Goal: Contribute content: Contribute content

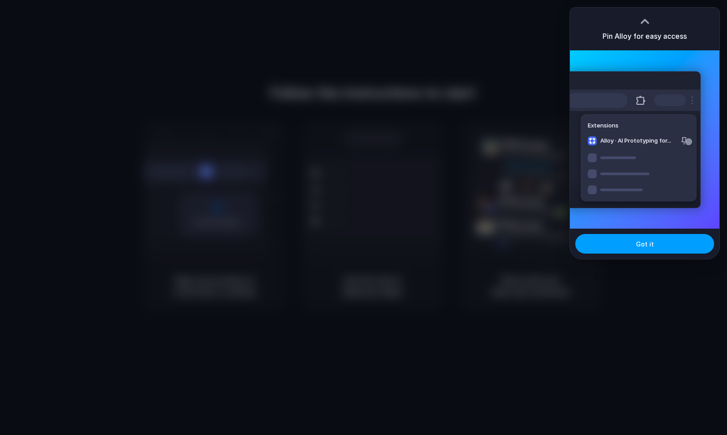
click at [647, 239] on span "Got it" at bounding box center [645, 243] width 18 height 9
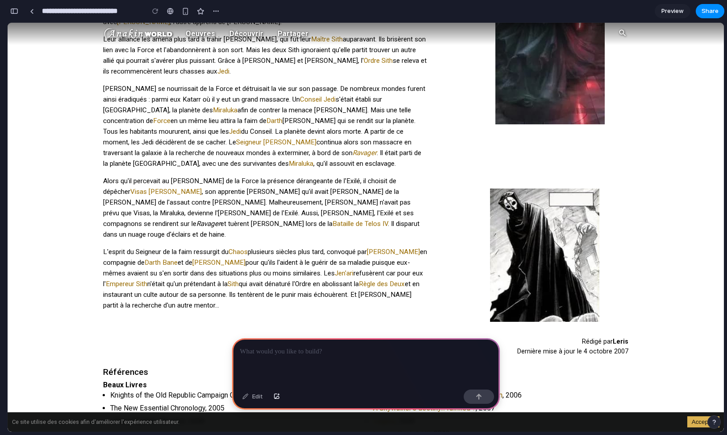
scroll to position [406, 0]
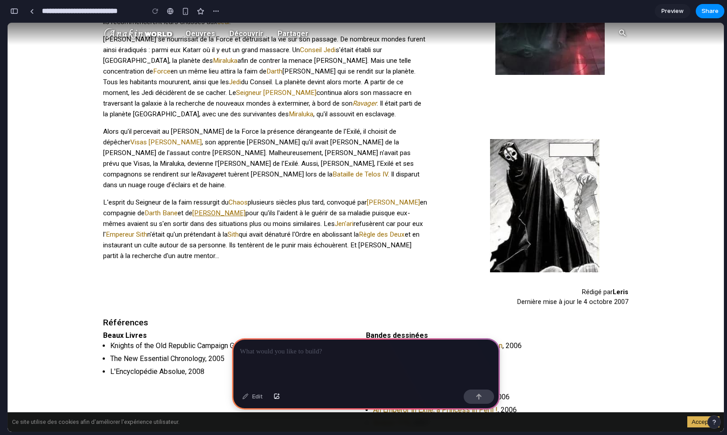
click at [199, 209] on link "Darth Andeddu" at bounding box center [218, 213] width 53 height 8
click at [163, 197] on p "L'esprit du Seigneur de la faim ressurgit du Chaos plusieurs siècles plus tard,…" at bounding box center [265, 229] width 325 height 64
click at [144, 197] on p "L'esprit du Seigneur de la faim ressurgit du Chaos plusieurs siècles plus tard,…" at bounding box center [265, 229] width 325 height 64
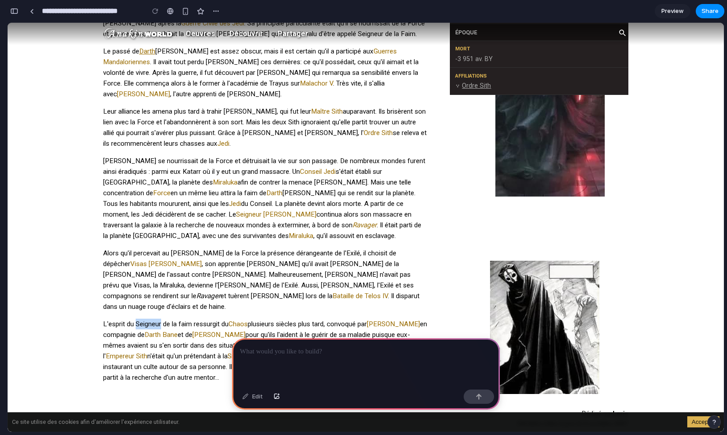
scroll to position [0, 0]
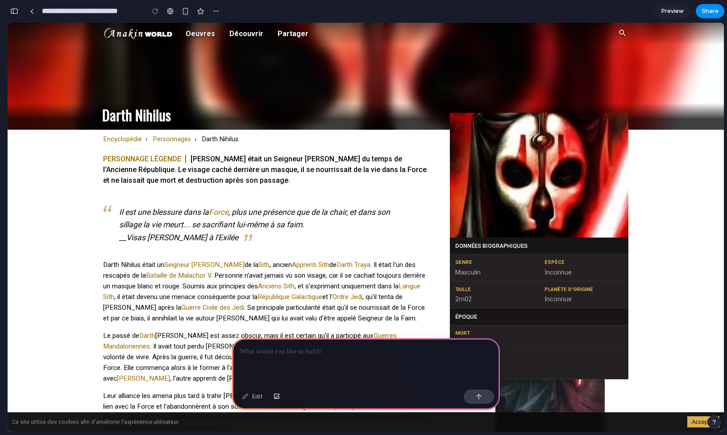
click at [14, 13] on div "button" at bounding box center [14, 11] width 8 height 6
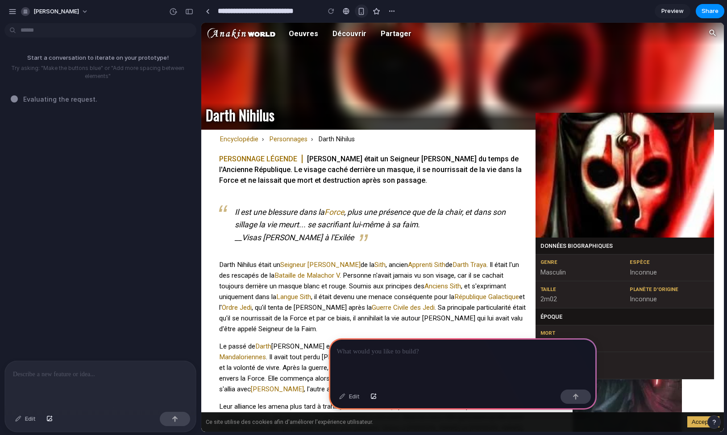
click at [359, 11] on div "button" at bounding box center [361, 12] width 8 height 8
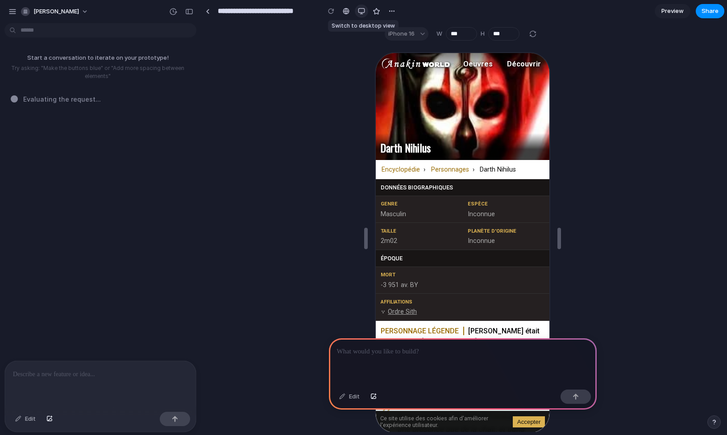
click at [359, 10] on div "button" at bounding box center [361, 11] width 7 height 7
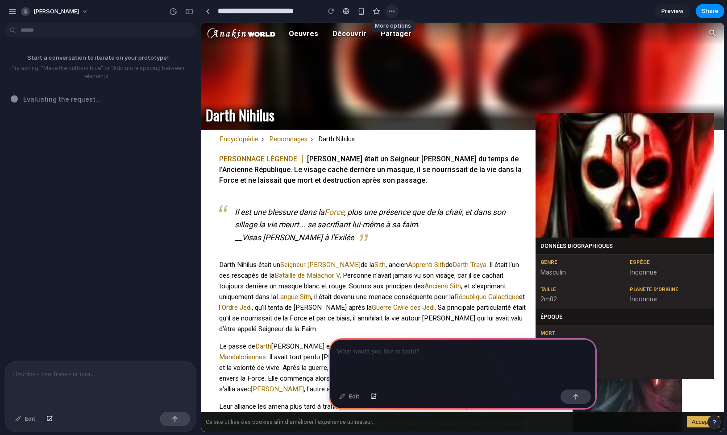
click at [388, 11] on div "button" at bounding box center [391, 11] width 7 height 7
click at [388, 11] on div "Duplicate Delete" at bounding box center [363, 217] width 727 height 435
click at [661, 15] on span "Preview" at bounding box center [672, 11] width 22 height 9
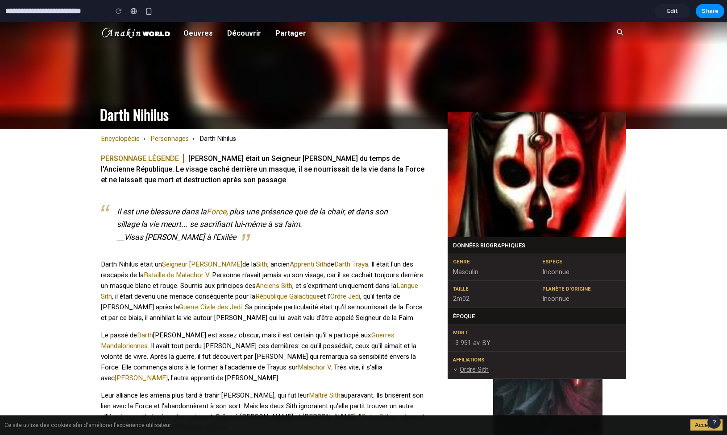
click at [665, 8] on link "Edit" at bounding box center [672, 11] width 36 height 14
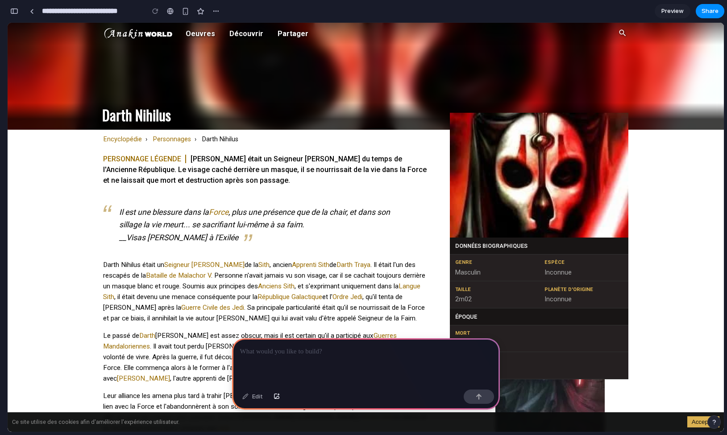
click at [264, 357] on div at bounding box center [366, 363] width 268 height 48
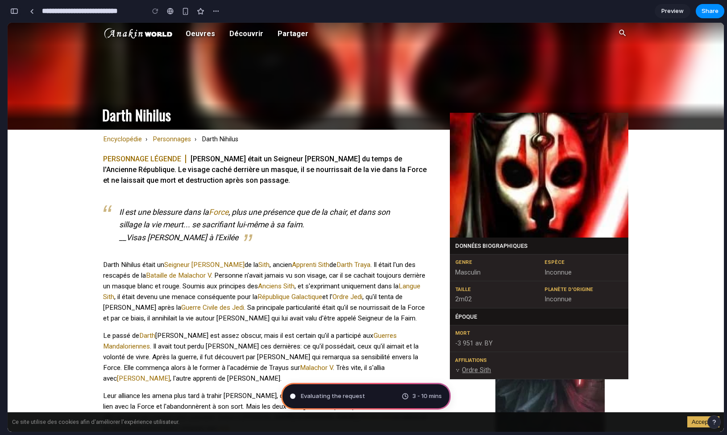
click at [19, 10] on button "button" at bounding box center [14, 11] width 14 height 14
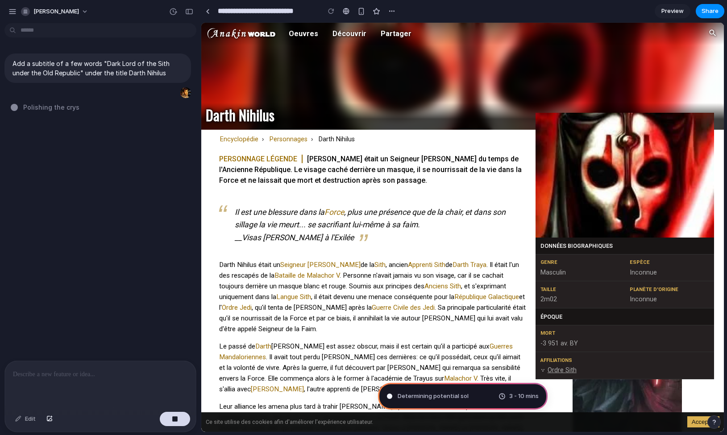
type input "**********"
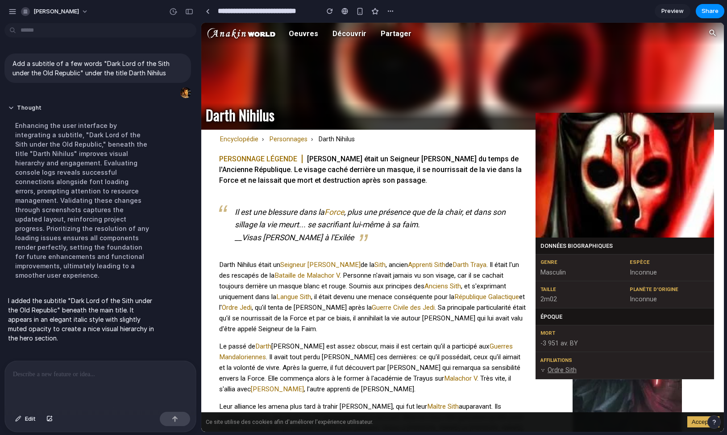
click at [63, 374] on p at bounding box center [100, 374] width 175 height 11
click at [103, 369] on p at bounding box center [100, 374] width 175 height 11
click at [30, 419] on span "Edit" at bounding box center [30, 419] width 11 height 9
click at [30, 417] on span "Edit" at bounding box center [30, 419] width 11 height 9
drag, startPoint x: 25, startPoint y: 421, endPoint x: 74, endPoint y: 392, distance: 57.4
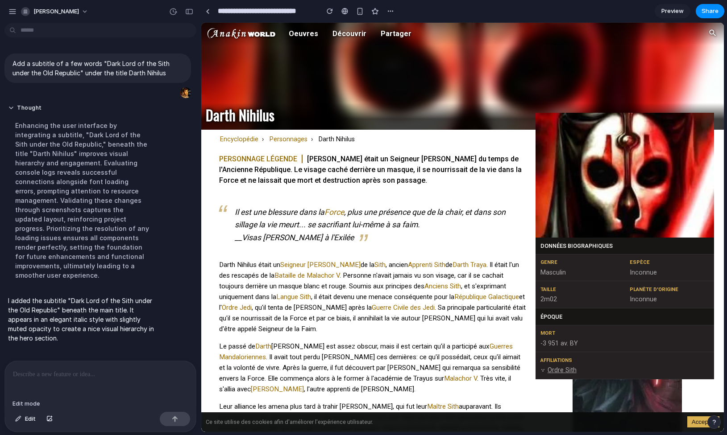
click at [25, 421] on span "Edit" at bounding box center [30, 419] width 11 height 9
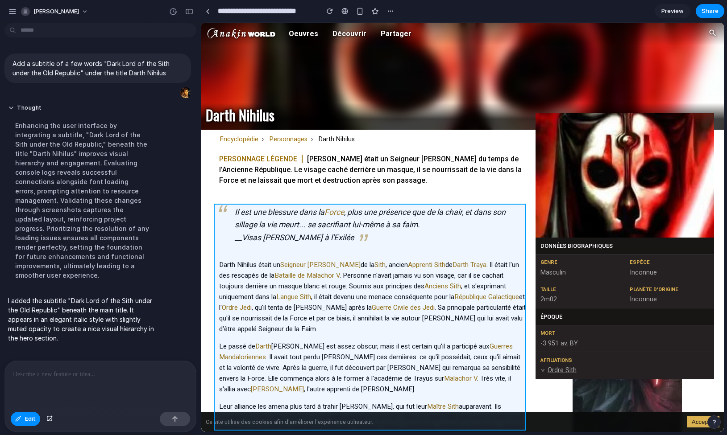
click at [224, 209] on div at bounding box center [462, 227] width 522 height 409
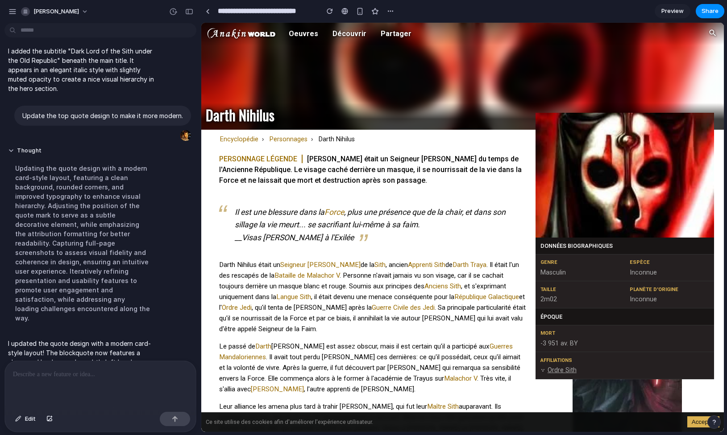
scroll to position [123, 0]
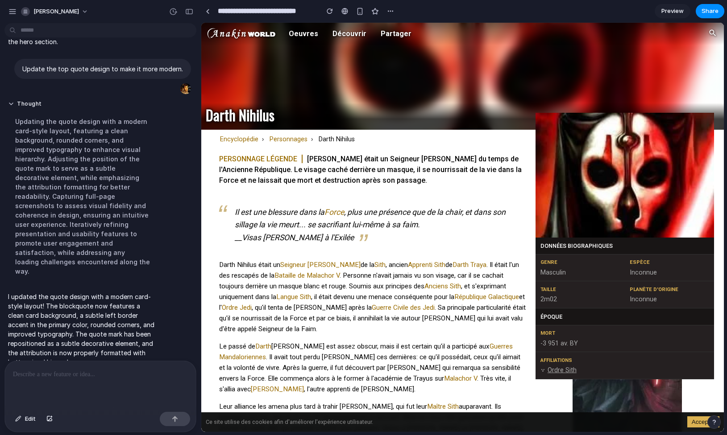
click at [107, 374] on p at bounding box center [100, 374] width 175 height 11
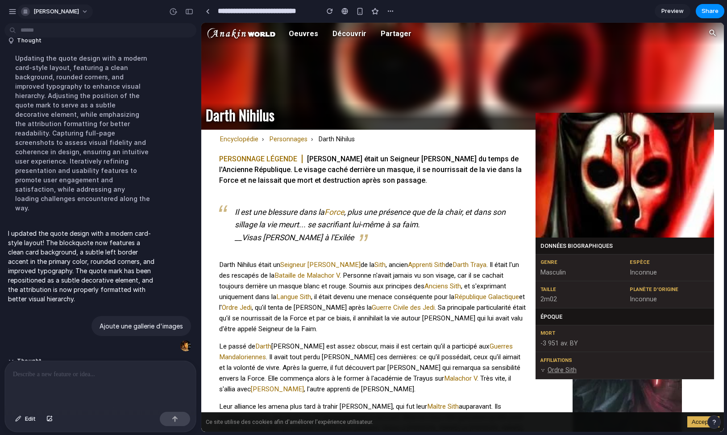
scroll to position [289, 0]
